Goal: Information Seeking & Learning: Learn about a topic

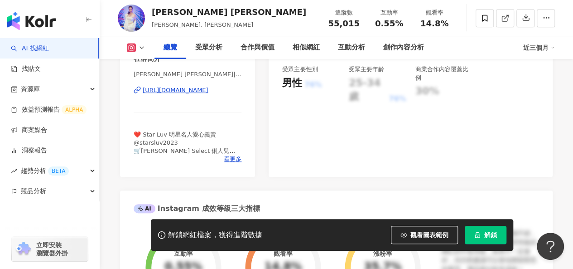
scroll to position [227, 0]
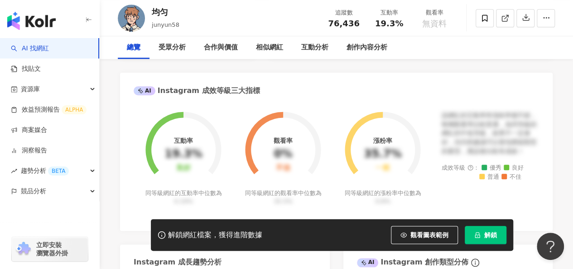
scroll to position [136, 0]
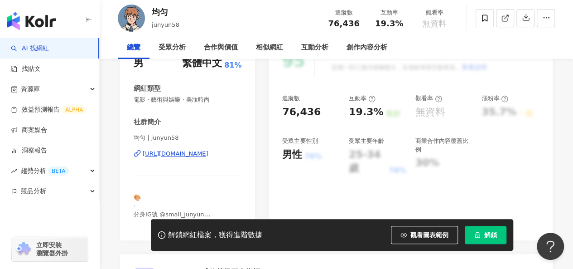
click at [194, 157] on div "https://www.instagram.com/junyun58/" at bounding box center [176, 154] width 66 height 8
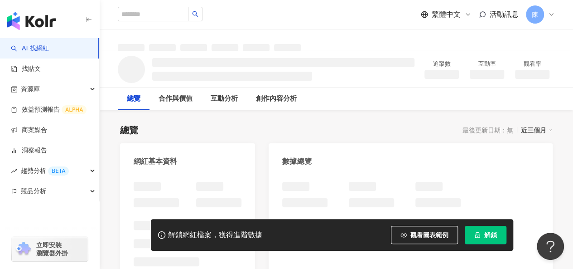
click at [484, 240] on button "解鎖" at bounding box center [486, 235] width 42 height 18
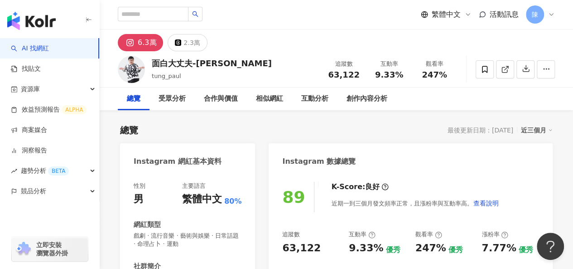
click at [271, 130] on div "總覽 最後更新日期：2025/8/21 近三個月" at bounding box center [336, 130] width 433 height 13
click at [275, 126] on div "總覽 最後更新日期：2025/8/21 近三個月" at bounding box center [336, 130] width 433 height 13
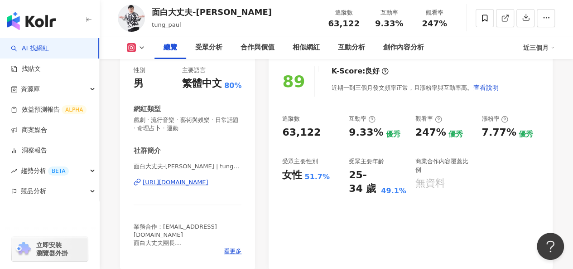
scroll to position [136, 0]
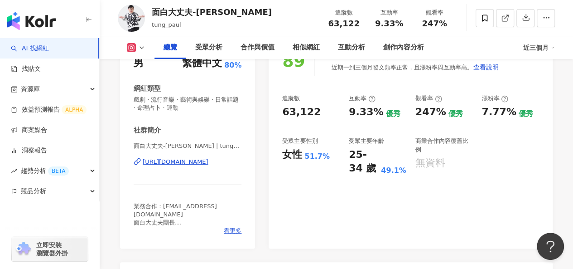
click at [179, 162] on div "https://www.instagram.com/tung_paul/" at bounding box center [176, 162] width 66 height 8
drag, startPoint x: 384, startPoint y: 187, endPoint x: 309, endPoint y: 191, distance: 75.3
click at [323, 191] on div "89 K-Score : 良好 近期一到三個月發文頻率正常，且漲粉率與互動率高。 查看說明 追蹤數 63,122 互動率 9.33% 優秀 觀看率 247% …" at bounding box center [411, 143] width 284 height 212
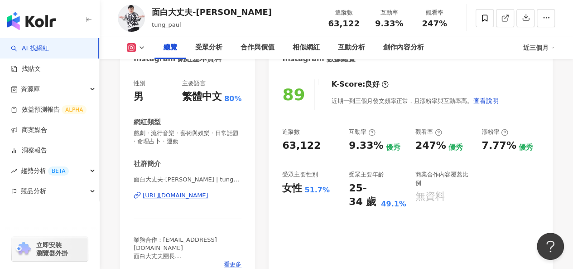
scroll to position [45, 0]
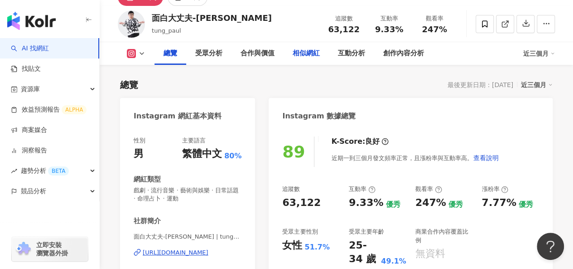
click at [305, 54] on div "相似網紅" at bounding box center [306, 53] width 27 height 11
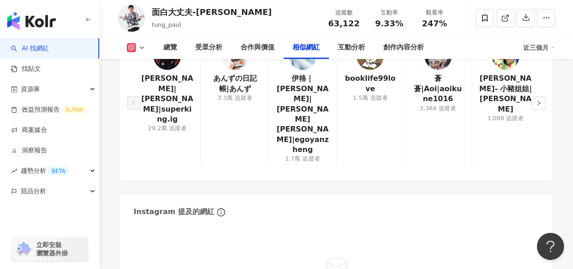
scroll to position [1554, 0]
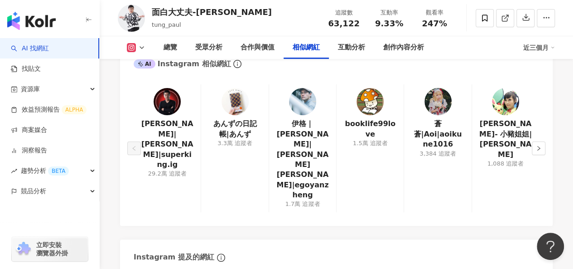
click at [293, 99] on img at bounding box center [302, 101] width 27 height 27
drag, startPoint x: 381, startPoint y: 189, endPoint x: 379, endPoint y: 176, distance: 12.8
click at [381, 189] on div "黃冠融|King|superking.ig 29.2萬 追蹤者 あんずの日記帳|あんず 3.3萬 追蹤者 伊格｜Egoyan Zheng|伊格言Egoyan…" at bounding box center [336, 150] width 433 height 150
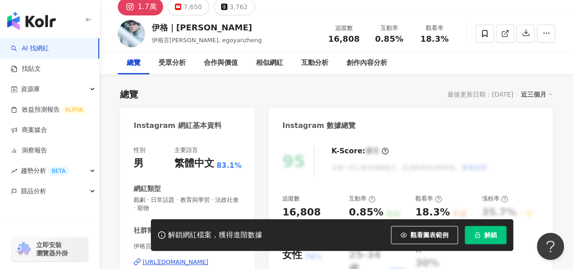
scroll to position [227, 0]
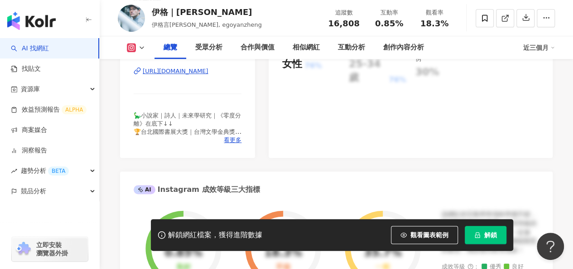
click at [484, 235] on button "解鎖" at bounding box center [486, 235] width 42 height 18
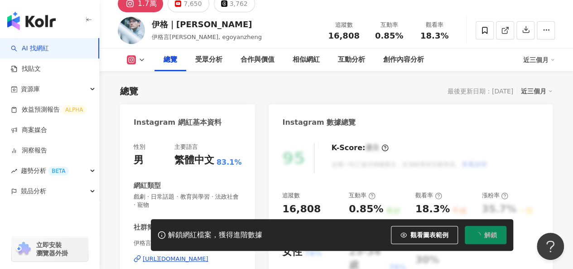
scroll to position [0, 0]
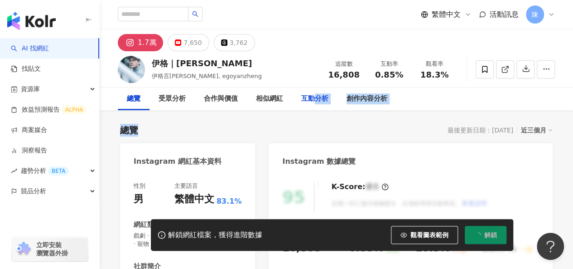
drag, startPoint x: 312, startPoint y: 101, endPoint x: 265, endPoint y: 131, distance: 55.8
click at [257, 97] on div "相似網紅" at bounding box center [269, 98] width 27 height 11
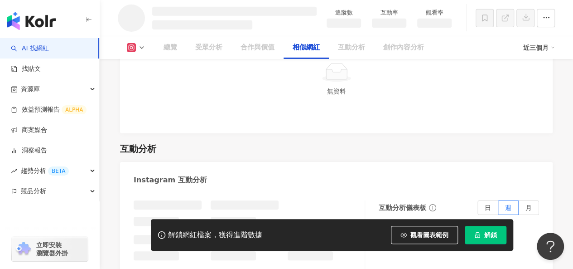
scroll to position [1280, 0]
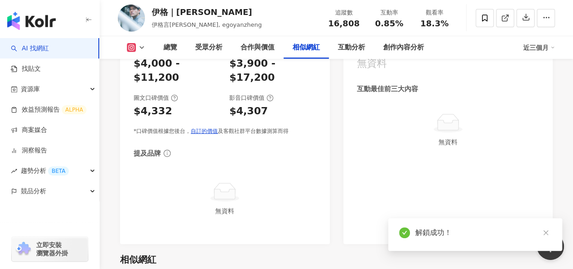
scroll to position [1477, 0]
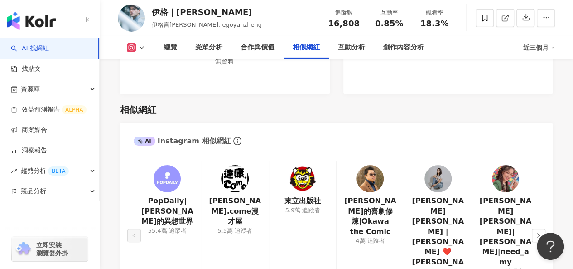
click at [369, 165] on img at bounding box center [370, 178] width 27 height 27
click at [540, 232] on icon "right" at bounding box center [538, 234] width 5 height 5
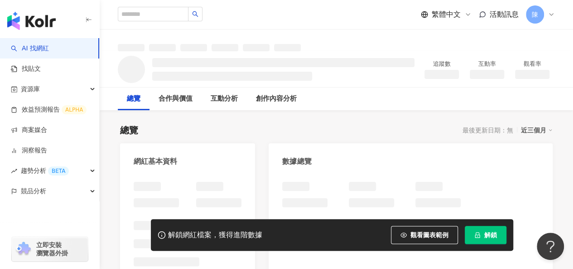
click at [479, 239] on button "解鎖" at bounding box center [486, 235] width 42 height 18
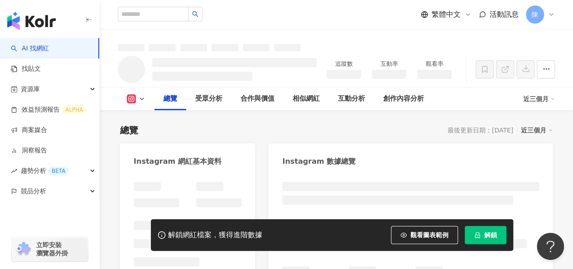
scroll to position [181, 0]
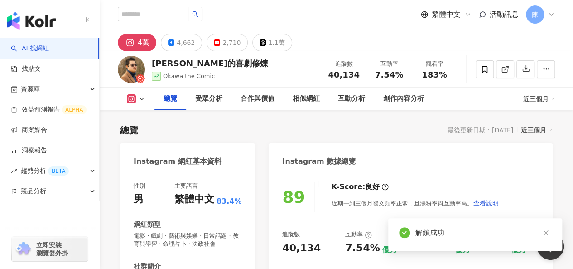
click at [203, 163] on div "Instagram 網紅基本資料 性別 男 主要語言 繁體中文 83.4% 網紅類型 電影 · 戲劇 · 藝術與娛樂 · 日常話題 · 教育與學習 · 命理占…" at bounding box center [187, 263] width 135 height 241
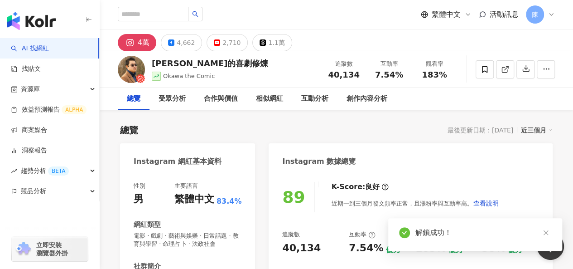
scroll to position [136, 0]
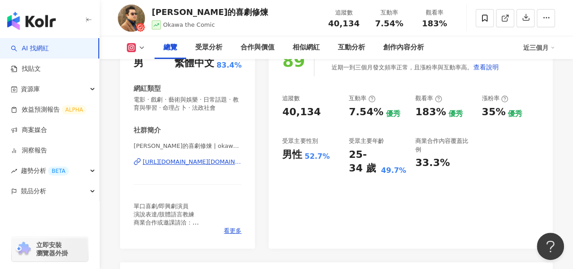
click at [210, 161] on div "https://www.instagram.com/okawa.comedy/" at bounding box center [192, 162] width 99 height 8
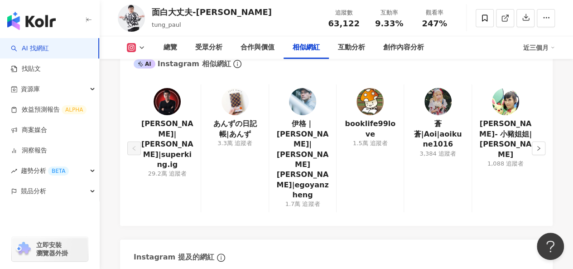
click at [315, 239] on div "Instagram 提及的網紅" at bounding box center [336, 253] width 433 height 29
